Goal: Information Seeking & Learning: Learn about a topic

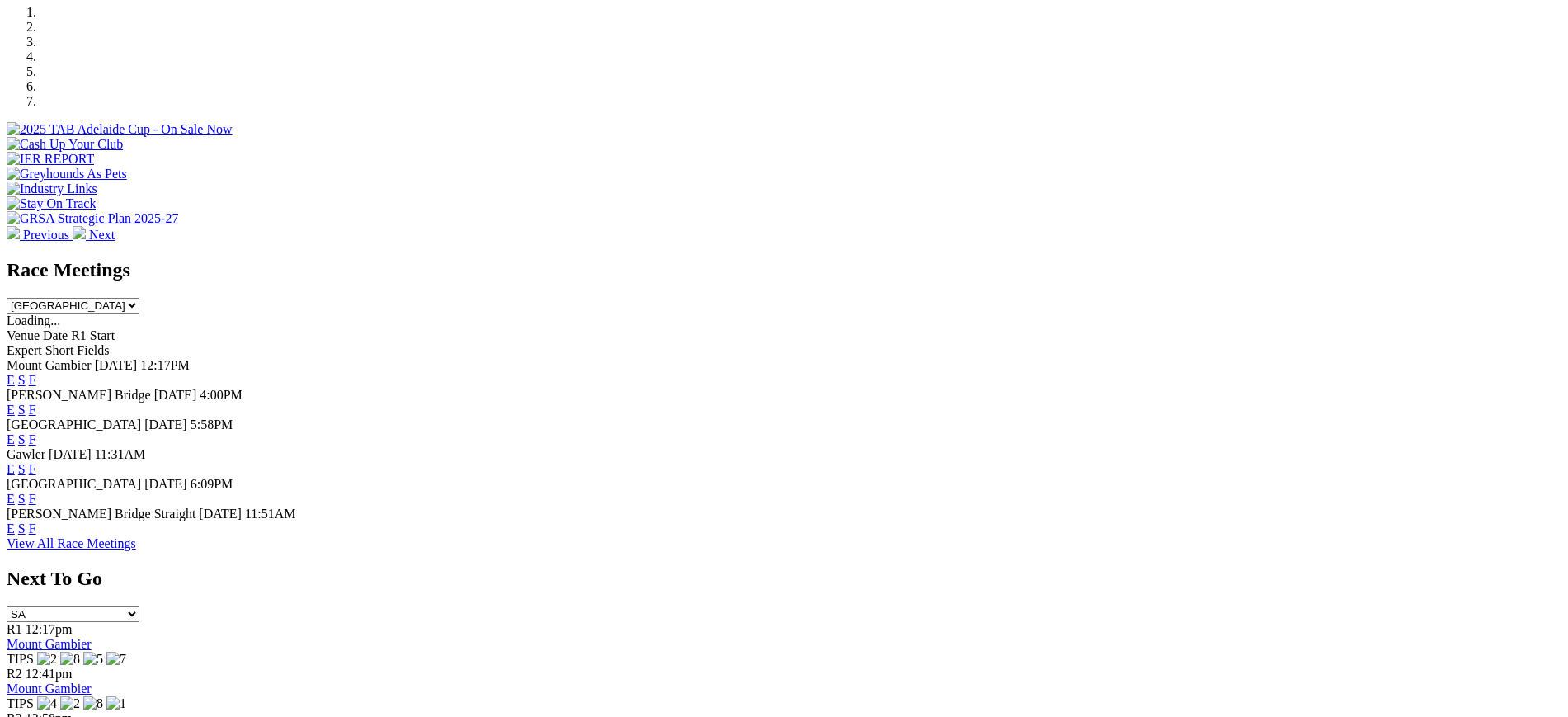
scroll to position [527, 0]
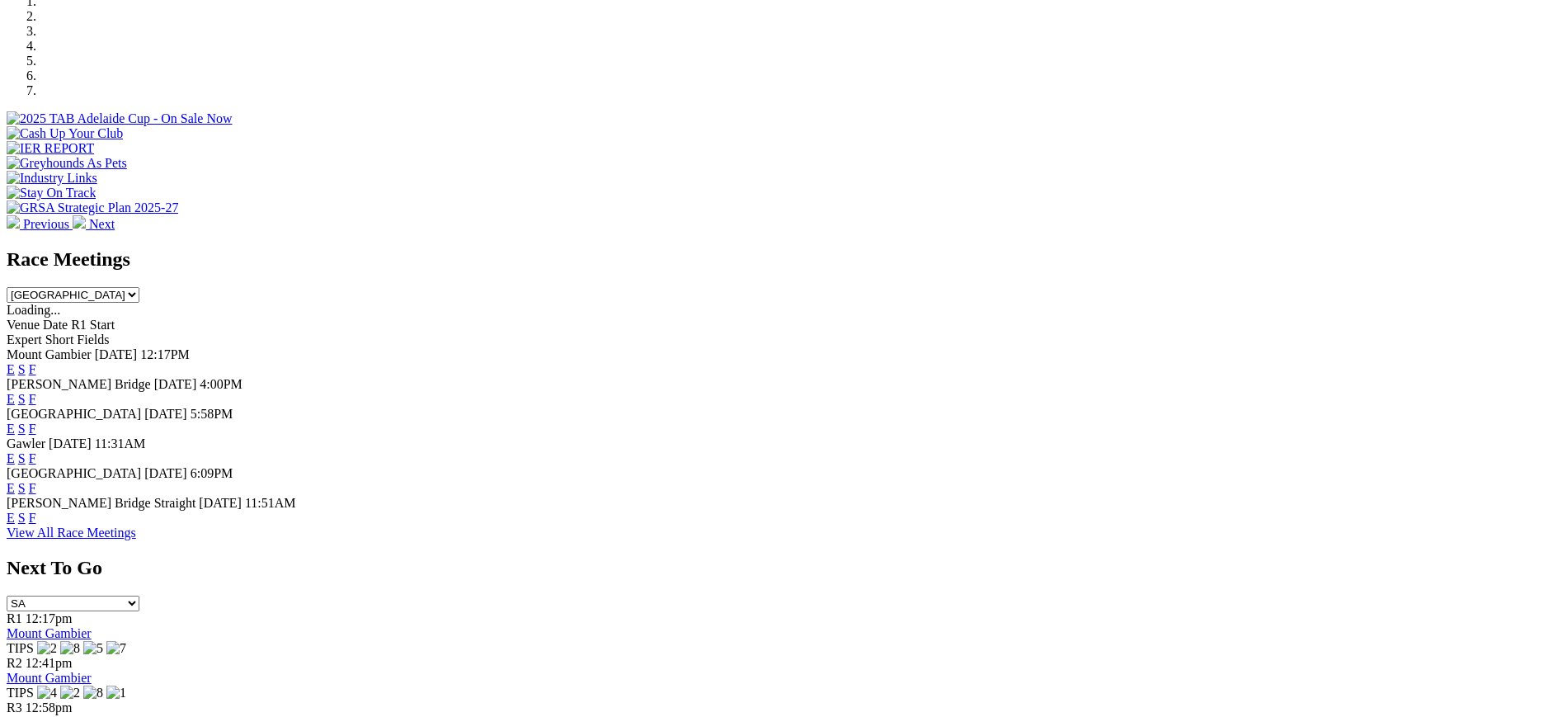
click at [36, 392] on link "F" at bounding box center [33, 399] width 8 height 14
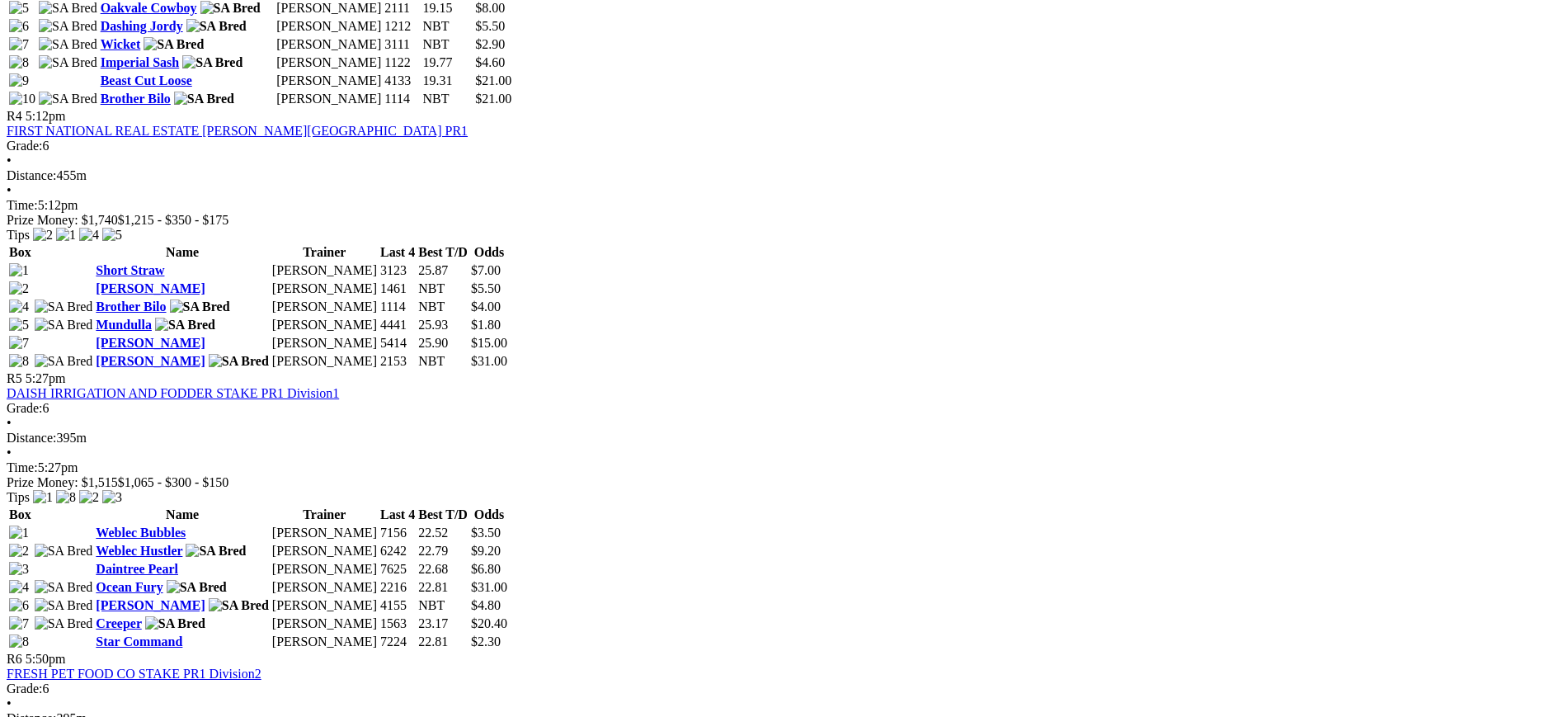
scroll to position [1630, 0]
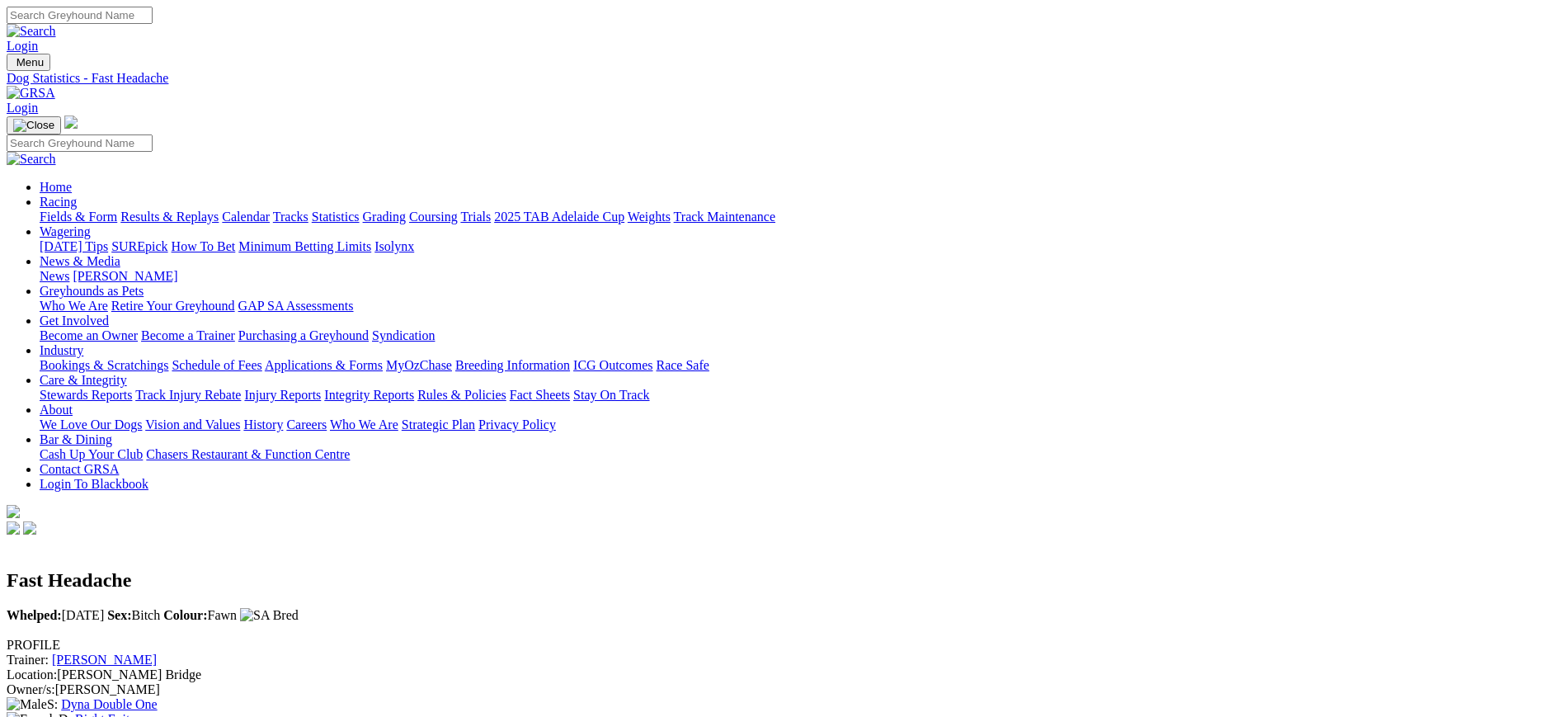
click at [177, 269] on link "[PERSON_NAME]" at bounding box center [125, 275] width 105 height 14
